Goal: Navigation & Orientation: Find specific page/section

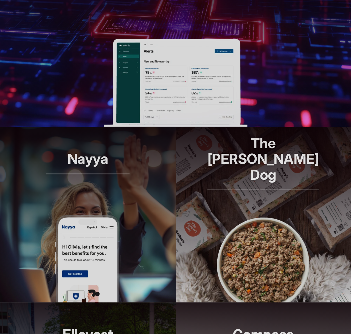
scroll to position [285, 0]
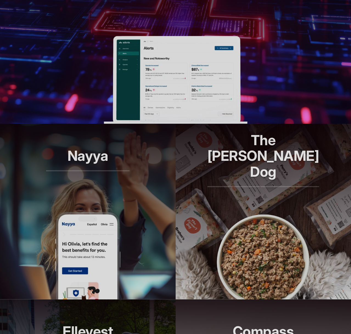
click at [309, 48] on article "Adonis RCM automation, reimagined" at bounding box center [175, 36] width 351 height 176
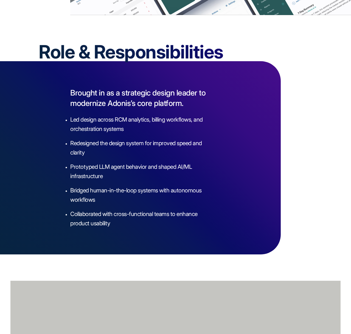
scroll to position [865, 0]
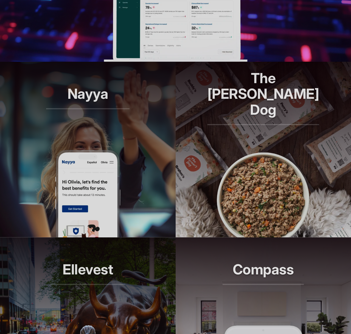
scroll to position [348, 0]
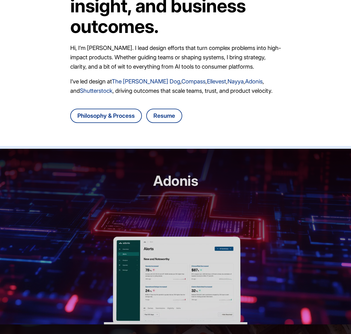
scroll to position [137, 0]
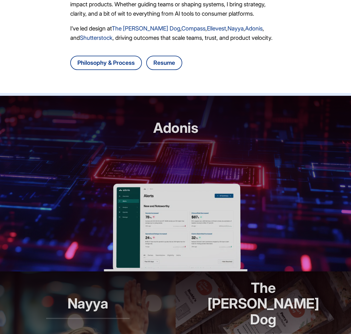
click at [203, 138] on h2 "Adonis" at bounding box center [175, 131] width 73 height 23
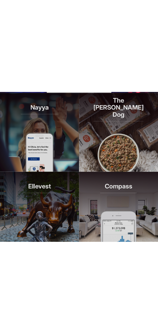
scroll to position [333, 0]
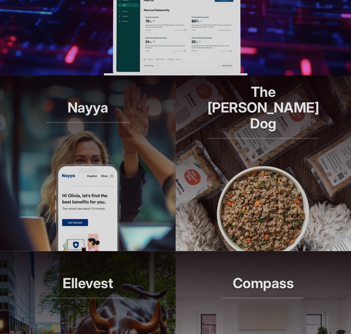
click at [105, 288] on h2 "Ellevest" at bounding box center [87, 287] width 75 height 23
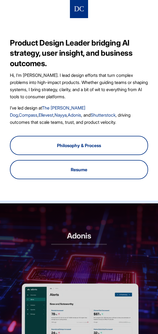
scroll to position [0, 0]
click at [95, 253] on div "Adonis RCM automation, reimagined" at bounding box center [78, 243] width 55 height 23
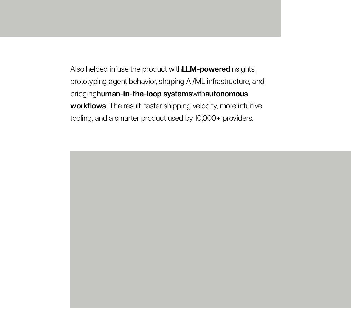
scroll to position [610, 0]
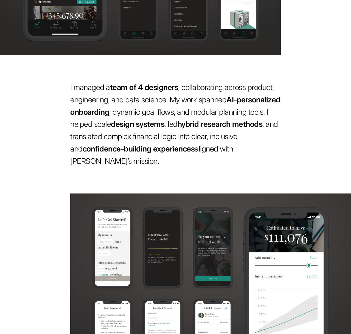
scroll to position [282, 0]
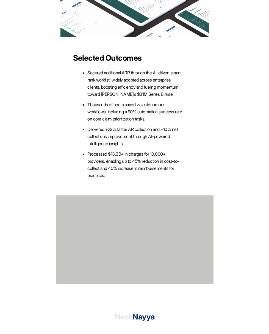
scroll to position [939, 0]
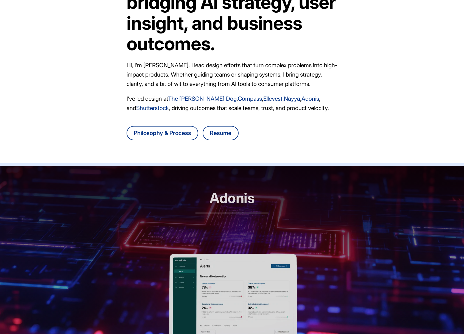
scroll to position [67, 0]
click at [188, 96] on link "The [PERSON_NAME] Dog" at bounding box center [202, 98] width 69 height 7
